Goal: Check status: Check status

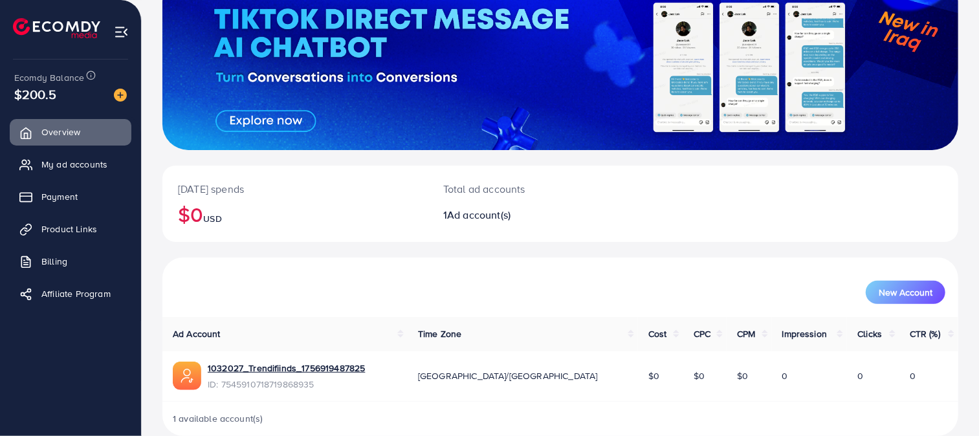
scroll to position [111, 0]
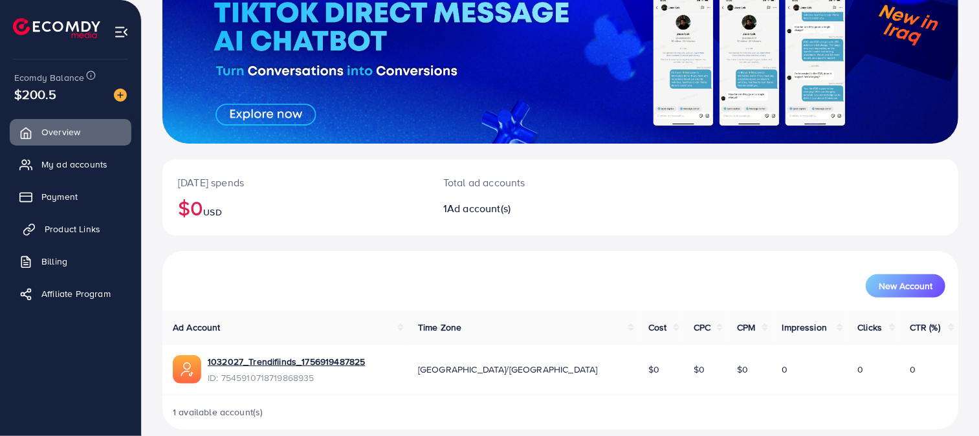
click at [78, 220] on link "Product Links" at bounding box center [71, 229] width 122 height 26
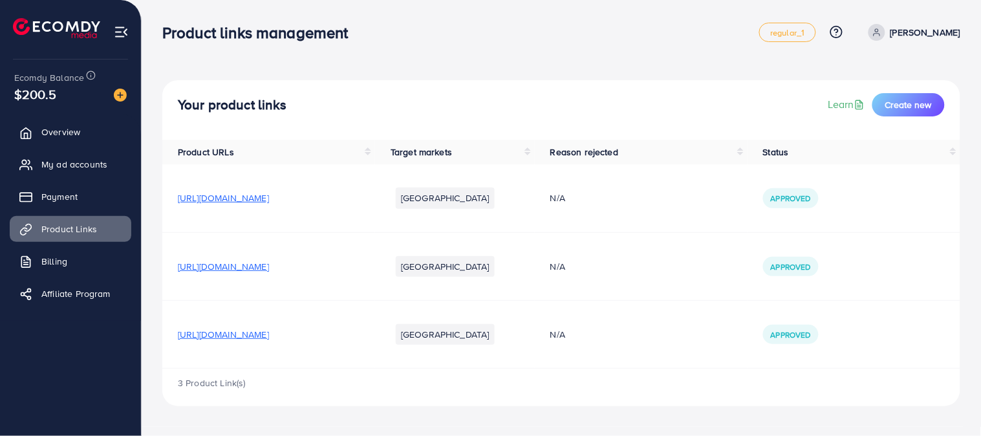
drag, startPoint x: 981, startPoint y: 183, endPoint x: 981, endPoint y: 240, distance: 56.9
click at [981, 240] on div "Your product links Learn Create new Product URLs Target markets Reason rejected…" at bounding box center [562, 213] width 840 height 427
drag, startPoint x: 423, startPoint y: 335, endPoint x: 379, endPoint y: 331, distance: 44.2
click at [269, 331] on span "[URL][DOMAIN_NAME]" at bounding box center [223, 334] width 91 height 13
click at [82, 164] on span "My ad accounts" at bounding box center [78, 164] width 66 height 13
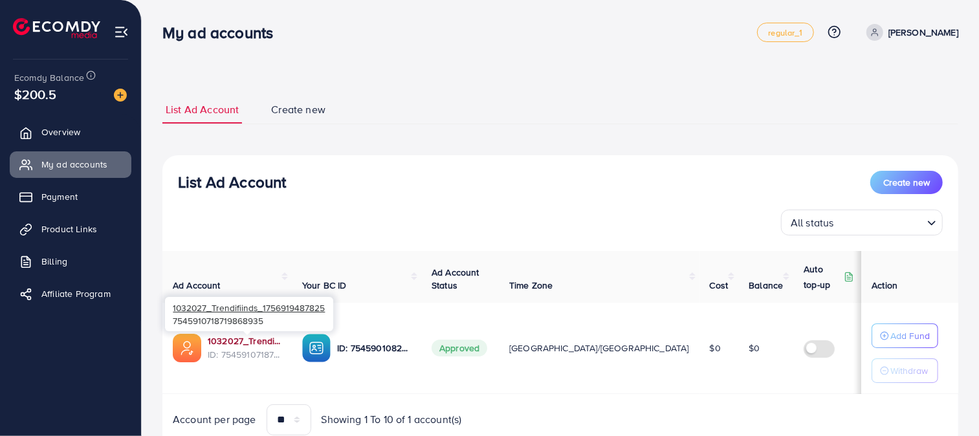
click at [243, 338] on link "1032027_Trendifiinds_1756919487825" at bounding box center [245, 340] width 74 height 13
